Goal: Task Accomplishment & Management: Use online tool/utility

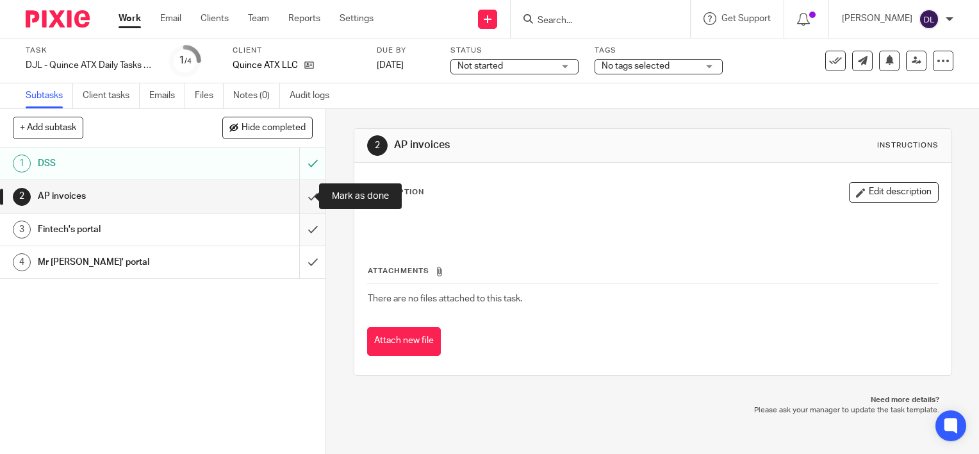
drag, startPoint x: 300, startPoint y: 202, endPoint x: 296, endPoint y: 218, distance: 16.5
click at [300, 203] on input "submit" at bounding box center [163, 196] width 326 height 32
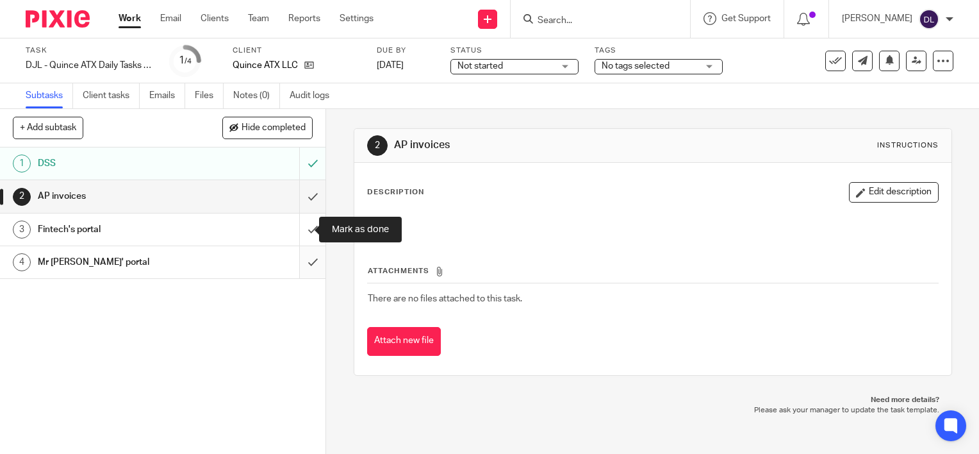
drag, startPoint x: 295, startPoint y: 230, endPoint x: 295, endPoint y: 258, distance: 27.6
click at [295, 232] on input "submit" at bounding box center [163, 229] width 326 height 32
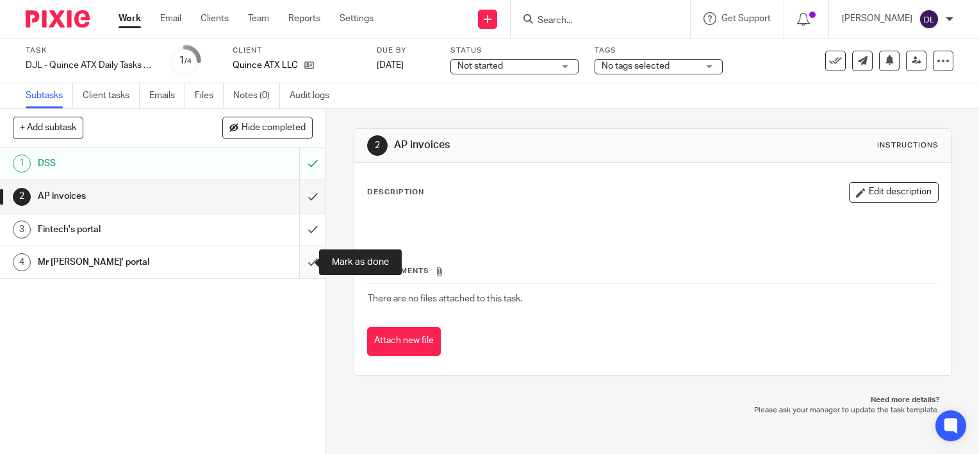
click at [295, 263] on input "submit" at bounding box center [163, 262] width 326 height 32
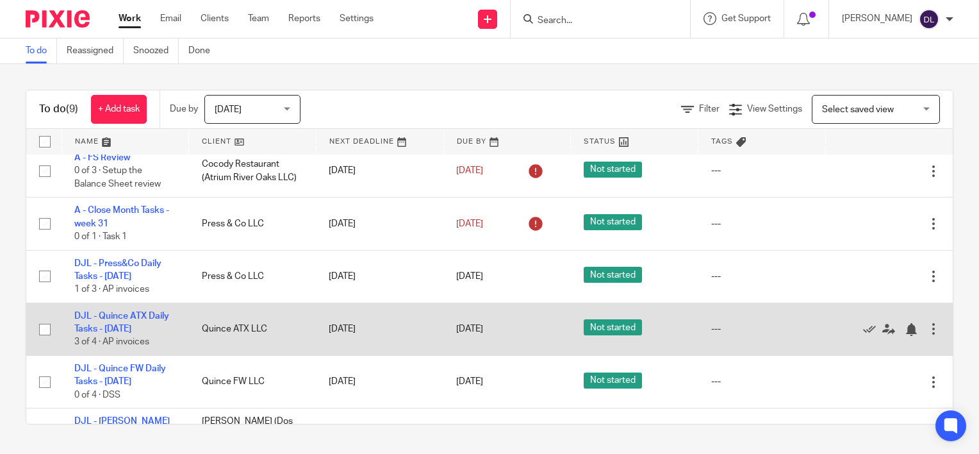
scroll to position [208, 0]
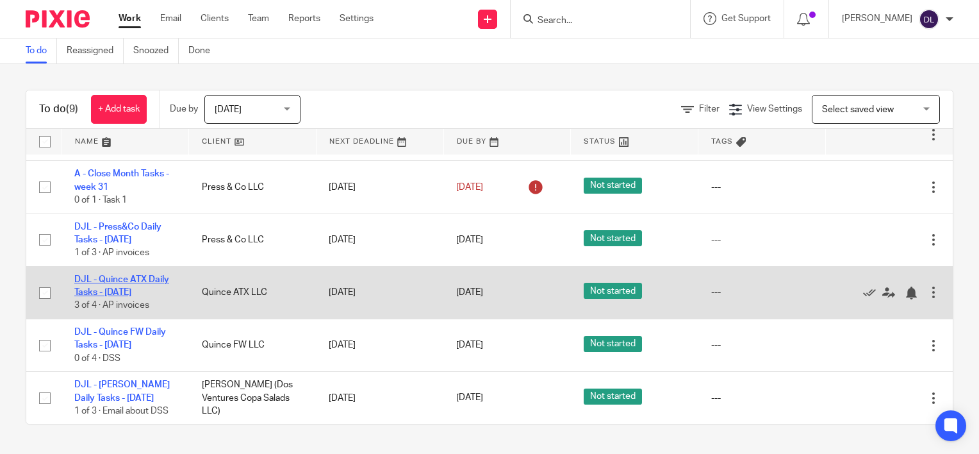
click at [126, 281] on link "DJL - Quince ATX Daily Tasks - [DATE]" at bounding box center [121, 286] width 95 height 22
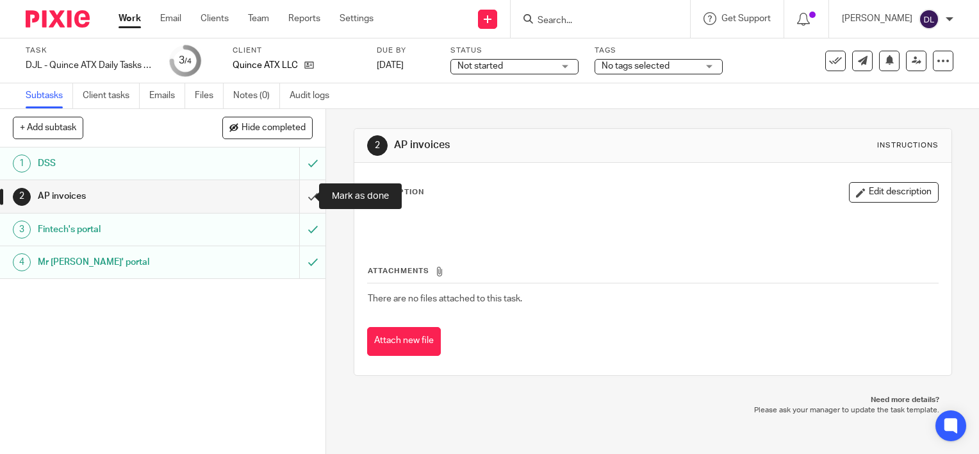
click at [297, 194] on input "submit" at bounding box center [163, 196] width 326 height 32
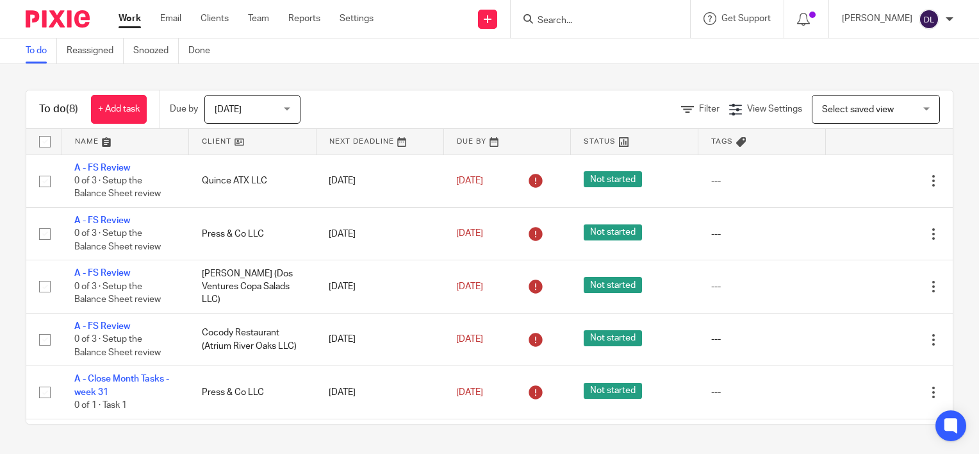
scroll to position [154, 0]
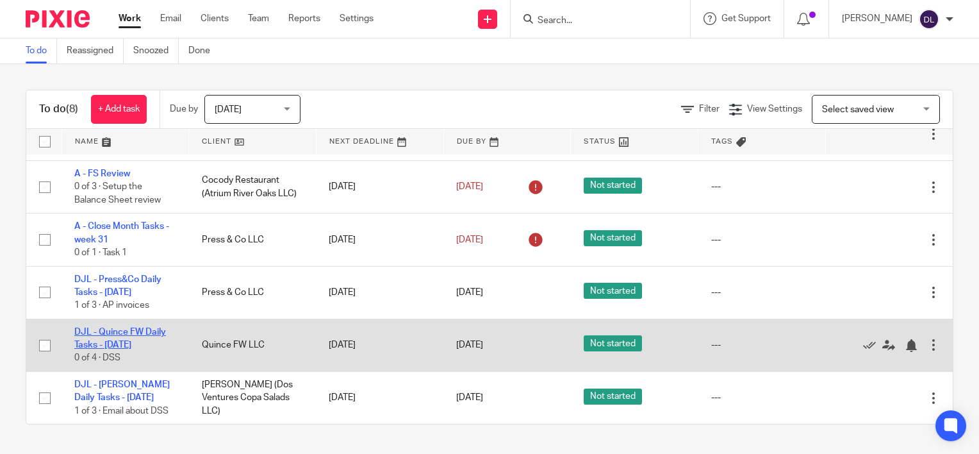
click at [134, 331] on link "DJL - Quince FW Daily Tasks - [DATE]" at bounding box center [120, 338] width 92 height 22
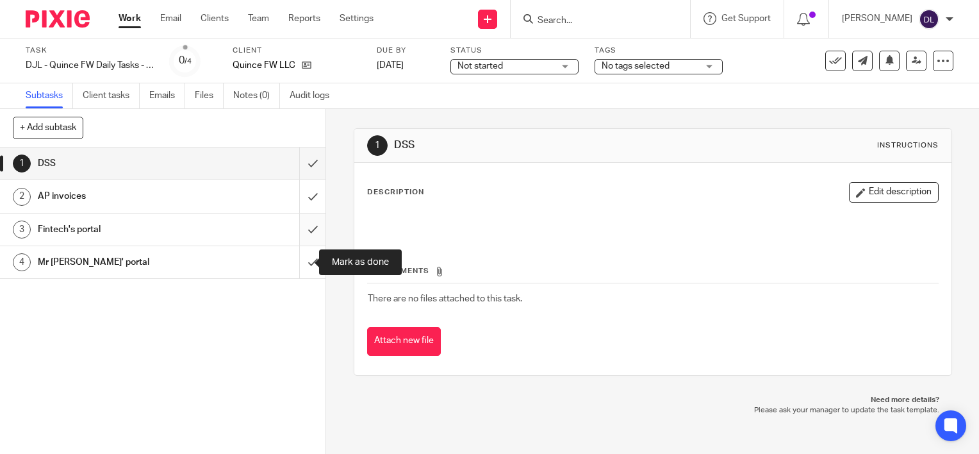
drag, startPoint x: 0, startPoint y: 0, endPoint x: 298, endPoint y: 238, distance: 381.2
click at [298, 261] on input "submit" at bounding box center [163, 262] width 326 height 32
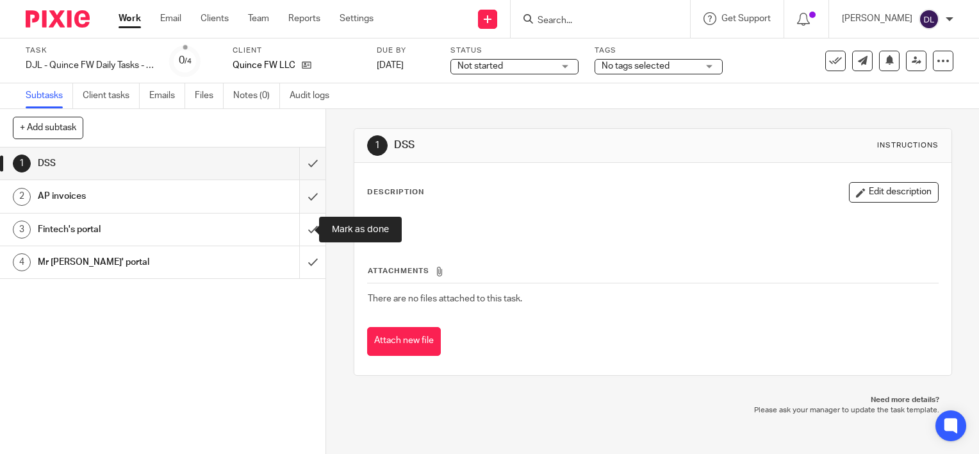
drag, startPoint x: 298, startPoint y: 227, endPoint x: 298, endPoint y: 202, distance: 25.0
click at [298, 226] on input "submit" at bounding box center [163, 229] width 326 height 32
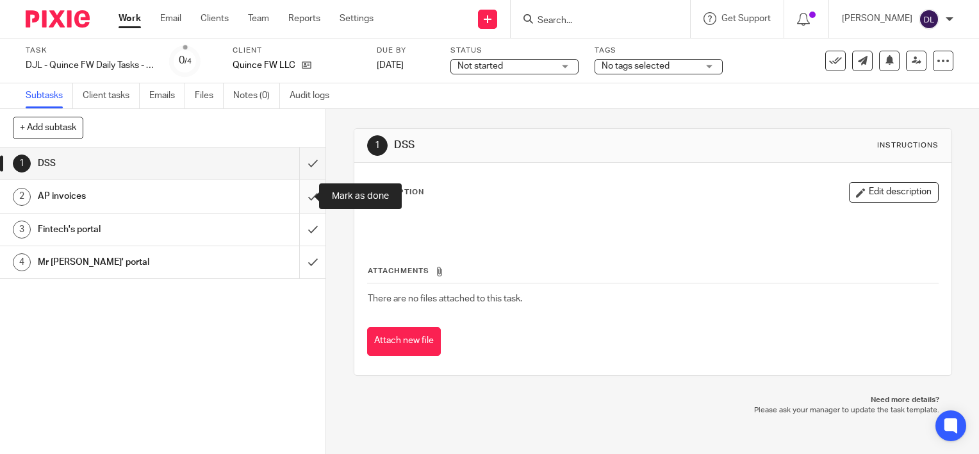
click at [298, 192] on input "submit" at bounding box center [163, 196] width 326 height 32
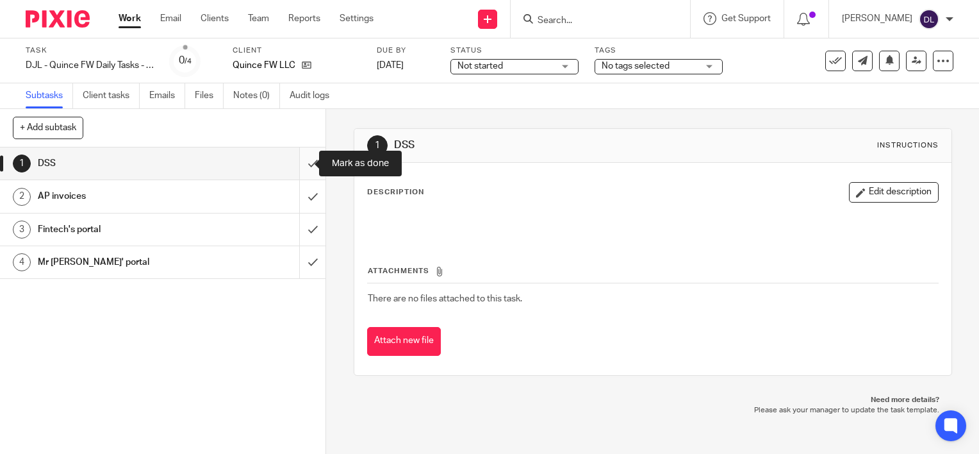
click at [297, 162] on input "submit" at bounding box center [163, 163] width 326 height 32
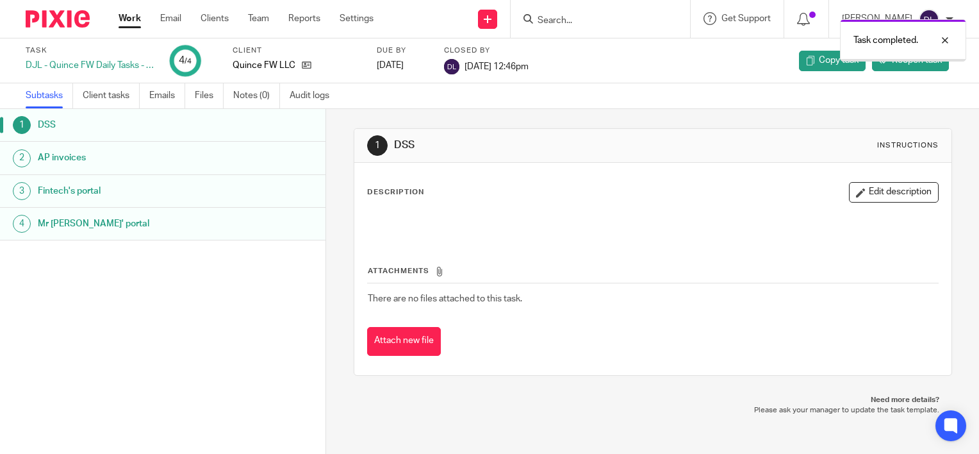
click at [131, 18] on link "Work" at bounding box center [130, 18] width 22 height 13
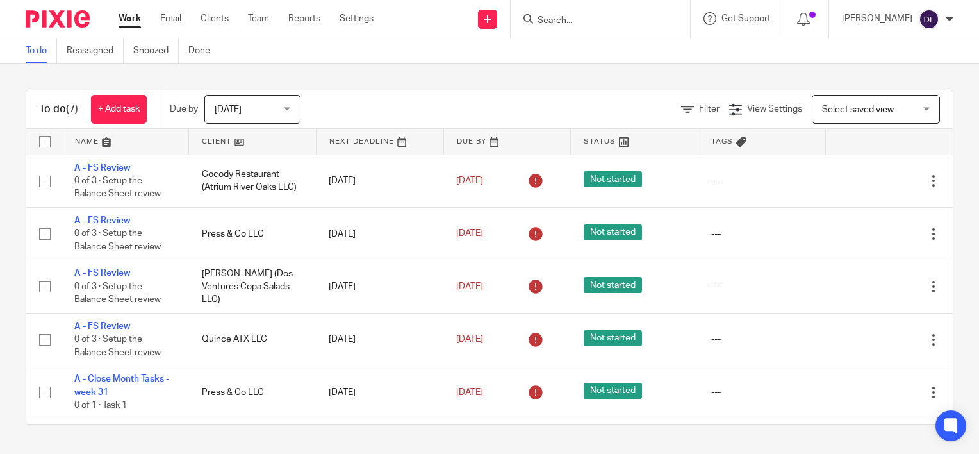
scroll to position [102, 0]
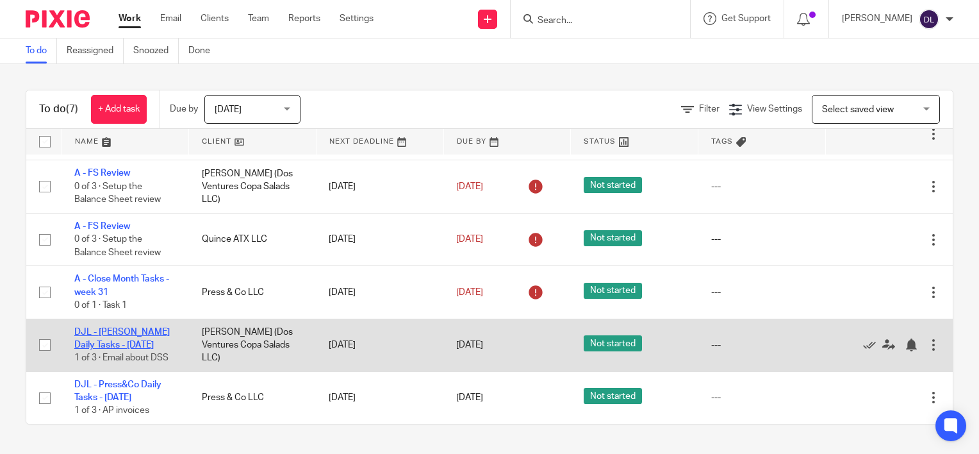
click at [113, 346] on link "DJL - [PERSON_NAME] Daily Tasks - [DATE]" at bounding box center [121, 338] width 95 height 22
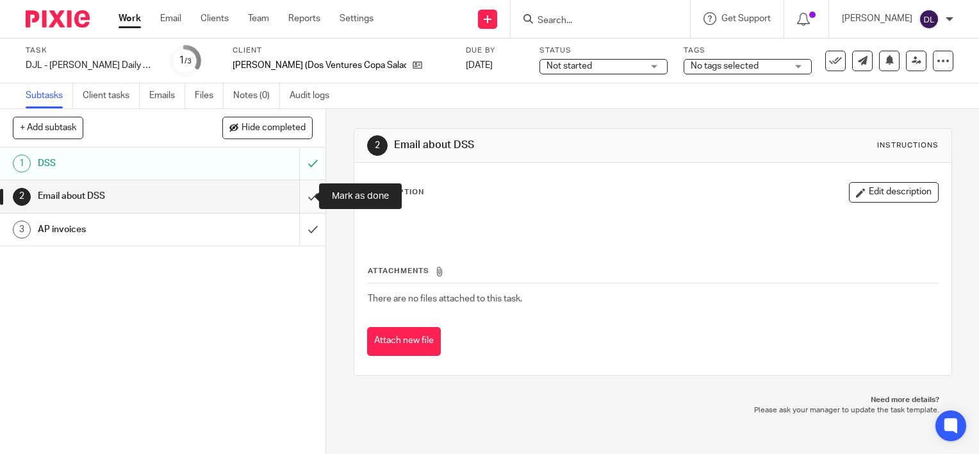
click at [292, 192] on input "submit" at bounding box center [163, 196] width 326 height 32
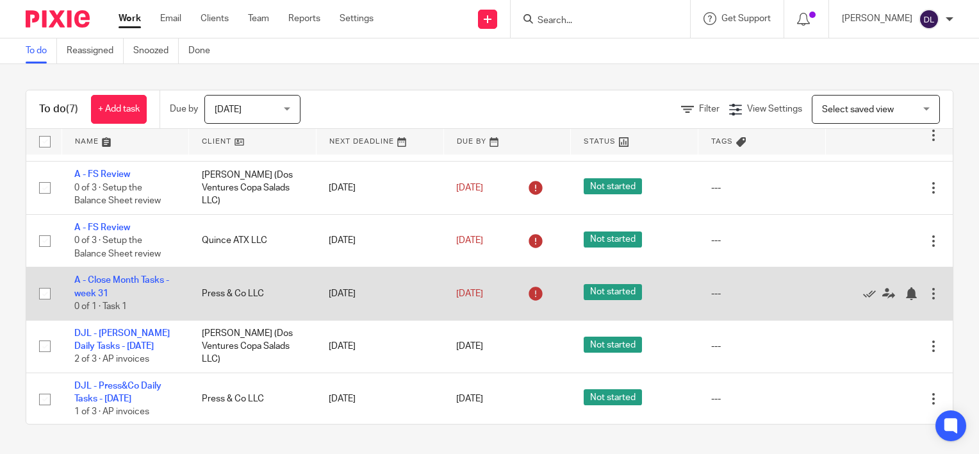
scroll to position [102, 0]
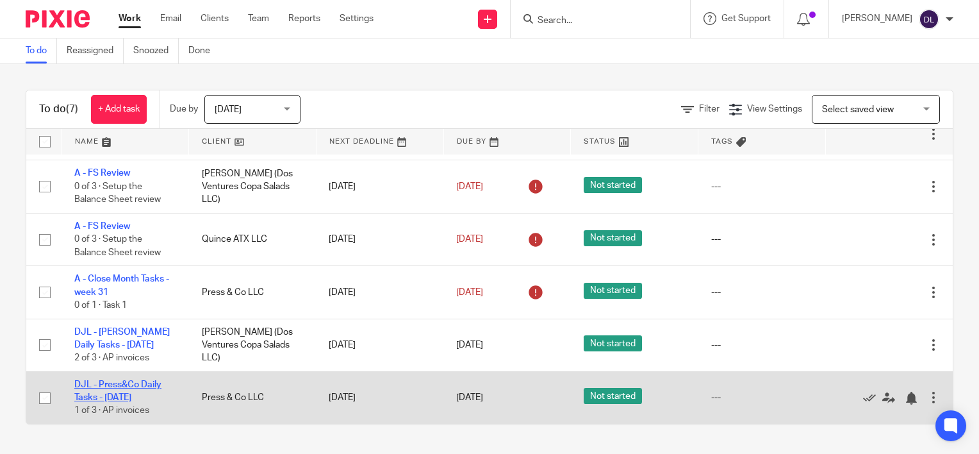
click at [131, 387] on link "DJL - Press&Co Daily Tasks - [DATE]" at bounding box center [117, 391] width 87 height 22
